Goal: Find contact information: Find contact information

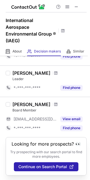
scroll to position [137, 0]
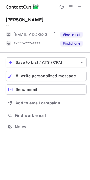
scroll to position [123, 90]
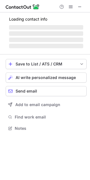
scroll to position [123, 90]
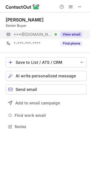
click at [71, 36] on button "View email" at bounding box center [71, 35] width 22 height 6
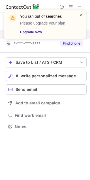
click at [80, 15] on span at bounding box center [81, 15] width 5 height 6
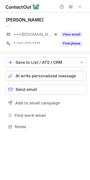
scroll to position [123, 90]
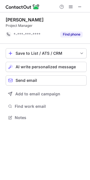
scroll to position [114, 90]
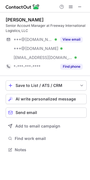
scroll to position [146, 90]
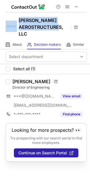
drag, startPoint x: 17, startPoint y: 22, endPoint x: 28, endPoint y: 32, distance: 14.2
click at [28, 32] on div "[PERSON_NAME] AEROSTRUCTURES, LLC" at bounding box center [45, 26] width 90 height 28
copy div "[PERSON_NAME] AEROSTRUCTURES, LLC"
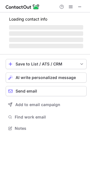
scroll to position [132, 90]
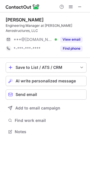
scroll to position [128, 90]
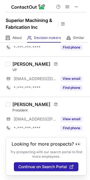
scroll to position [276, 0]
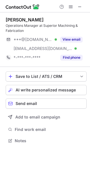
scroll to position [137, 90]
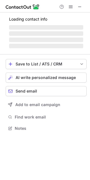
scroll to position [137, 90]
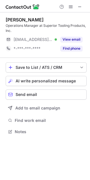
scroll to position [128, 90]
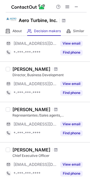
scroll to position [220, 0]
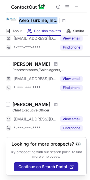
drag, startPoint x: 19, startPoint y: 21, endPoint x: 57, endPoint y: 24, distance: 37.9
click at [57, 24] on div "Aero Turbine, Inc." at bounding box center [45, 19] width 90 height 14
copy h1 "Aero Turbine, Inc."
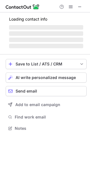
scroll to position [123, 90]
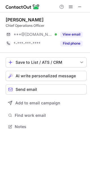
scroll to position [123, 90]
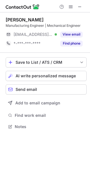
scroll to position [123, 90]
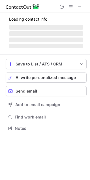
scroll to position [123, 90]
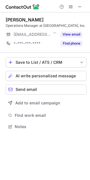
scroll to position [123, 90]
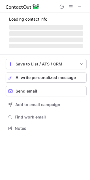
scroll to position [128, 90]
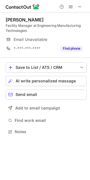
scroll to position [128, 90]
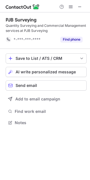
scroll to position [119, 90]
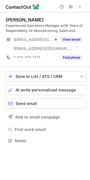
scroll to position [137, 90]
